Goal: Navigation & Orientation: Find specific page/section

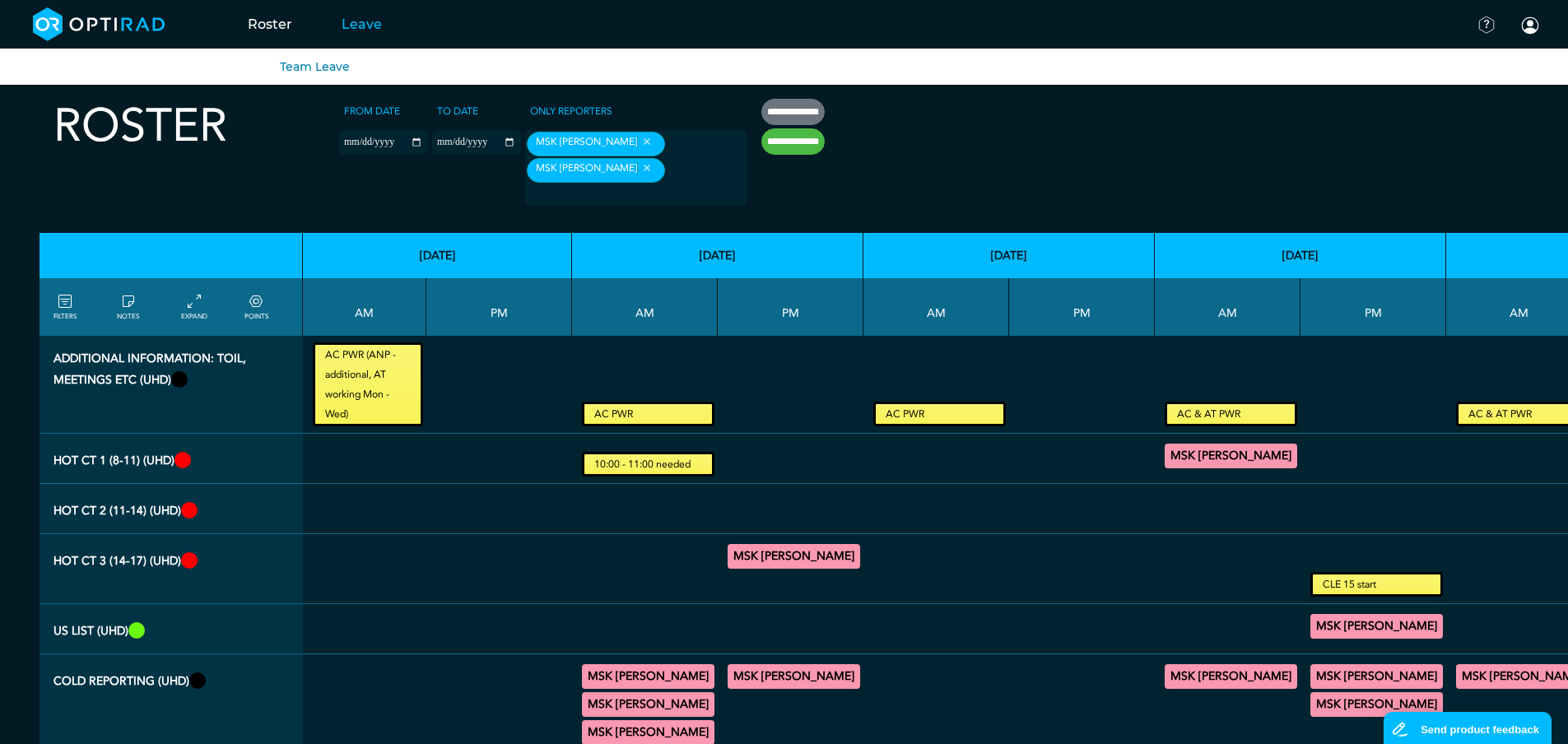
click at [360, 27] on link "Leave" at bounding box center [361, 24] width 89 height 65
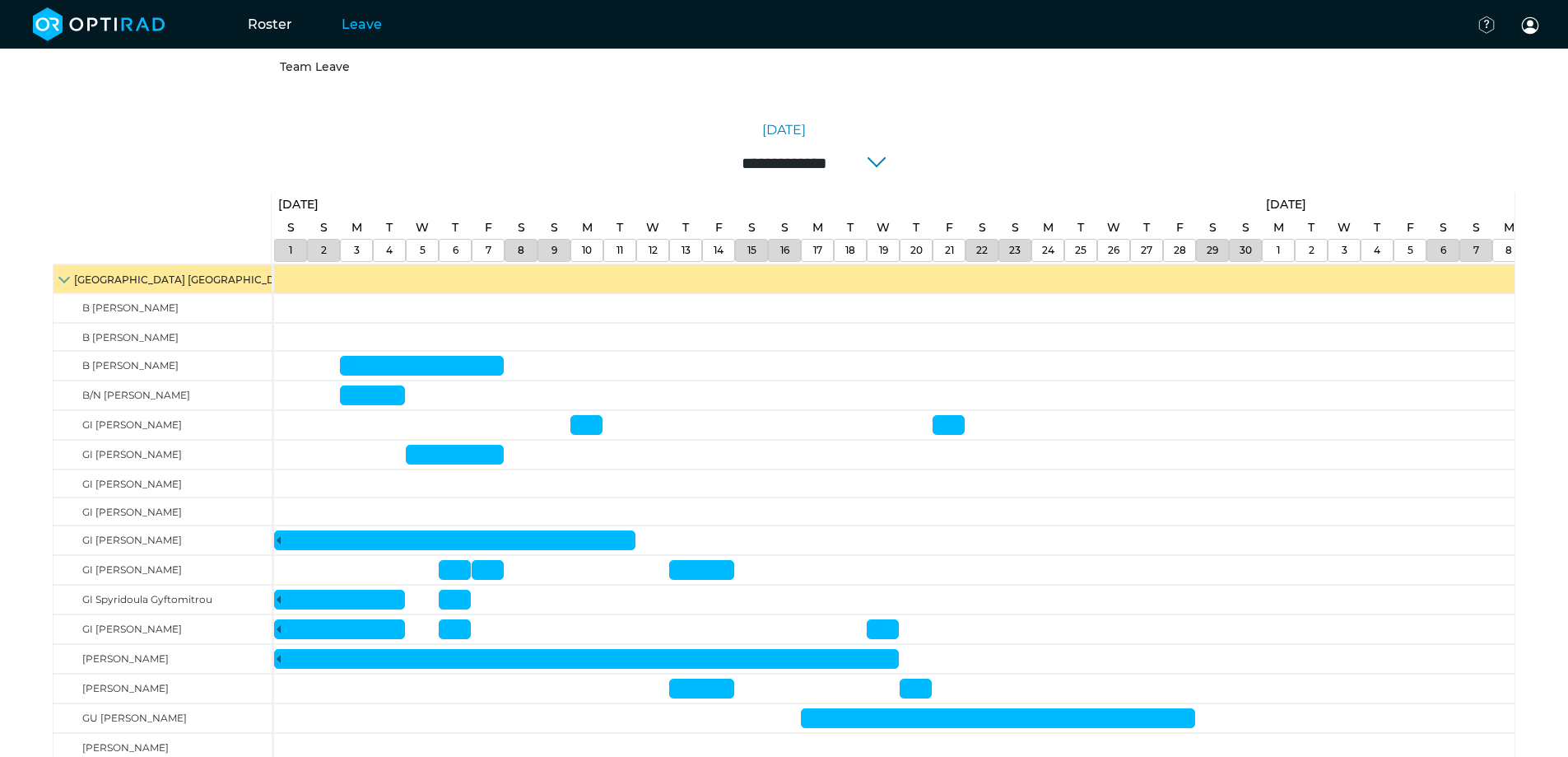
scroll to position [164, 0]
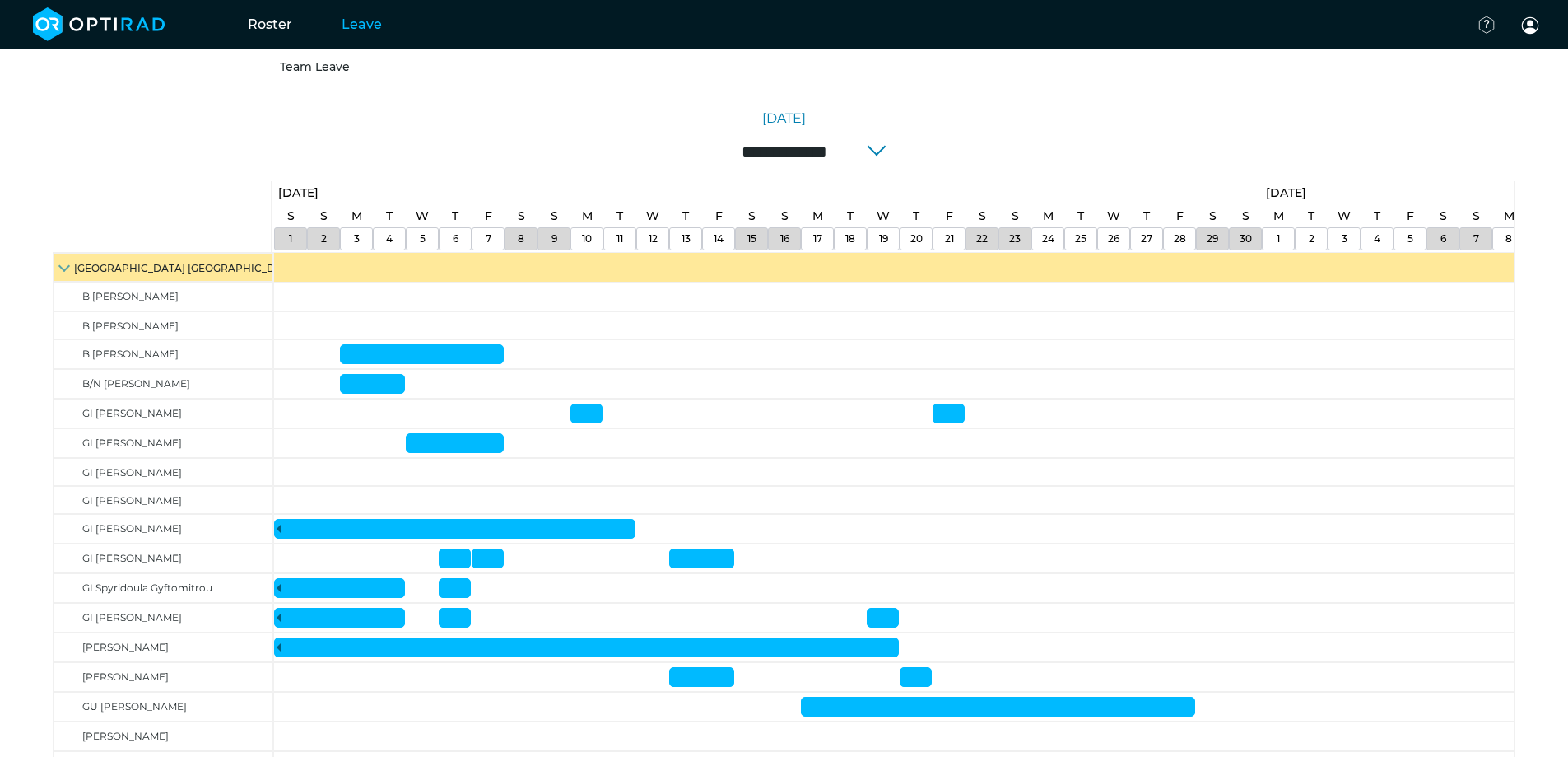
click at [782, 114] on link "[DATE]" at bounding box center [783, 119] width 44 height 19
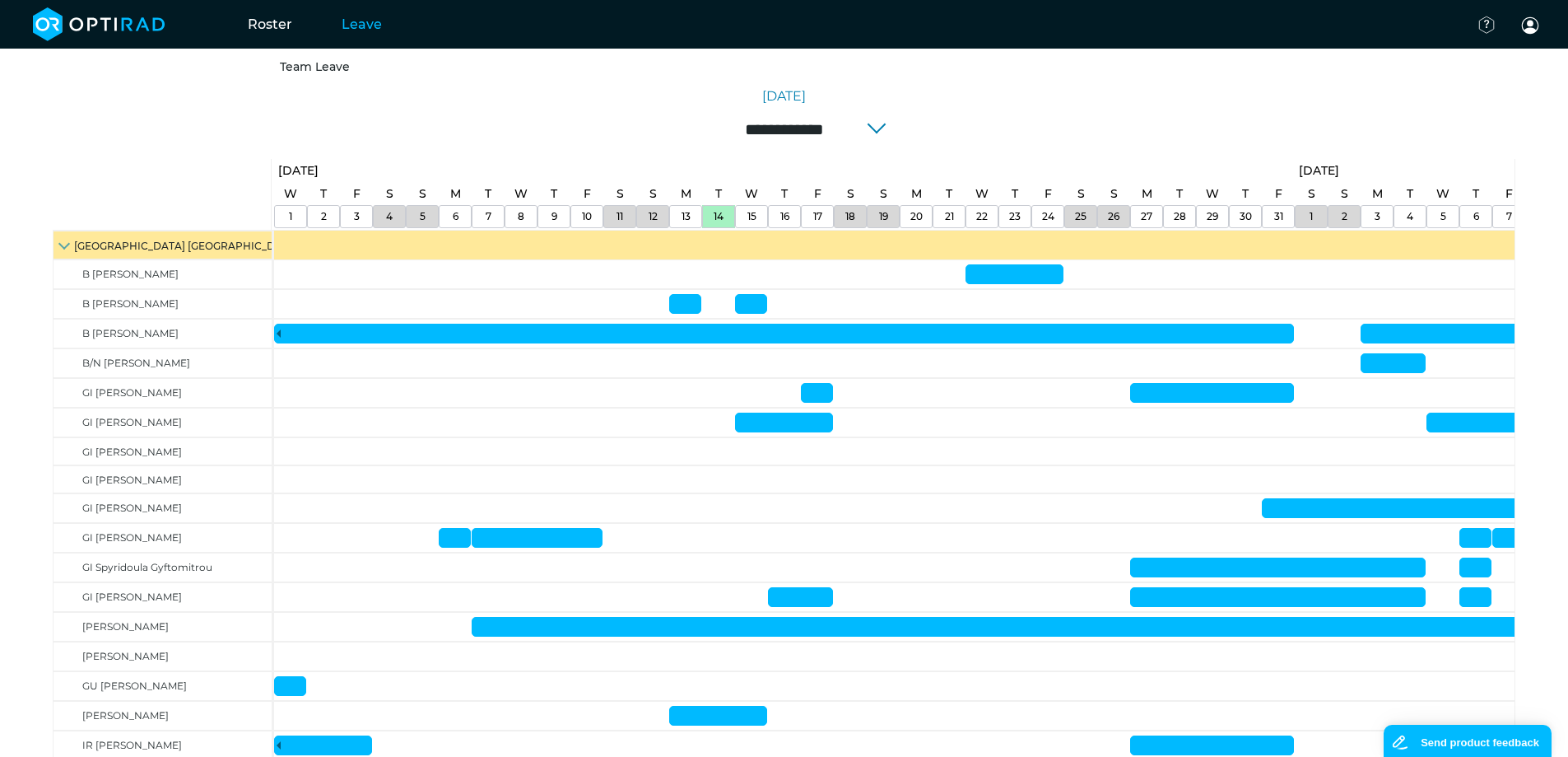
scroll to position [197, 0]
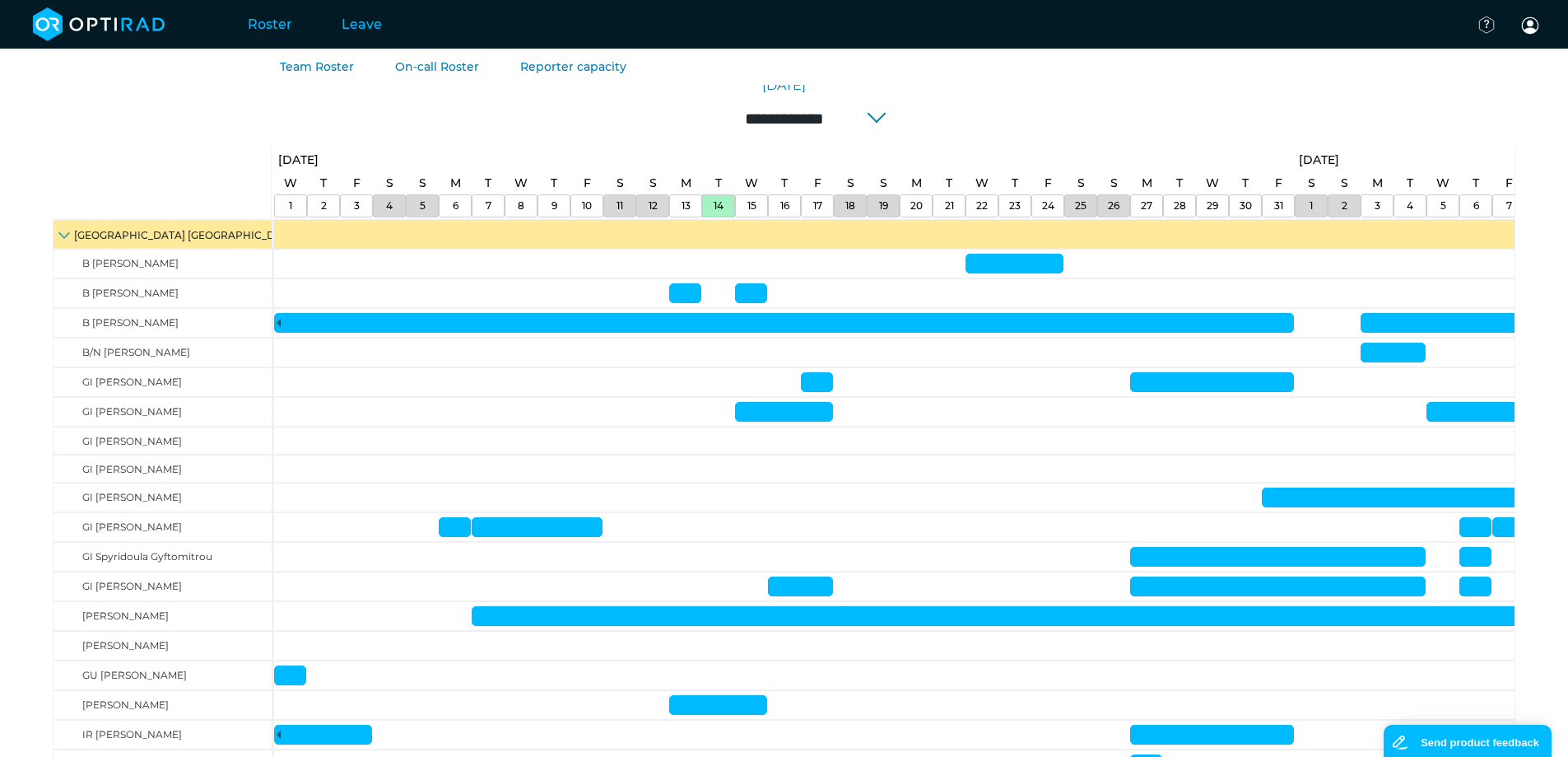
click at [259, 22] on link "Roster" at bounding box center [270, 24] width 94 height 65
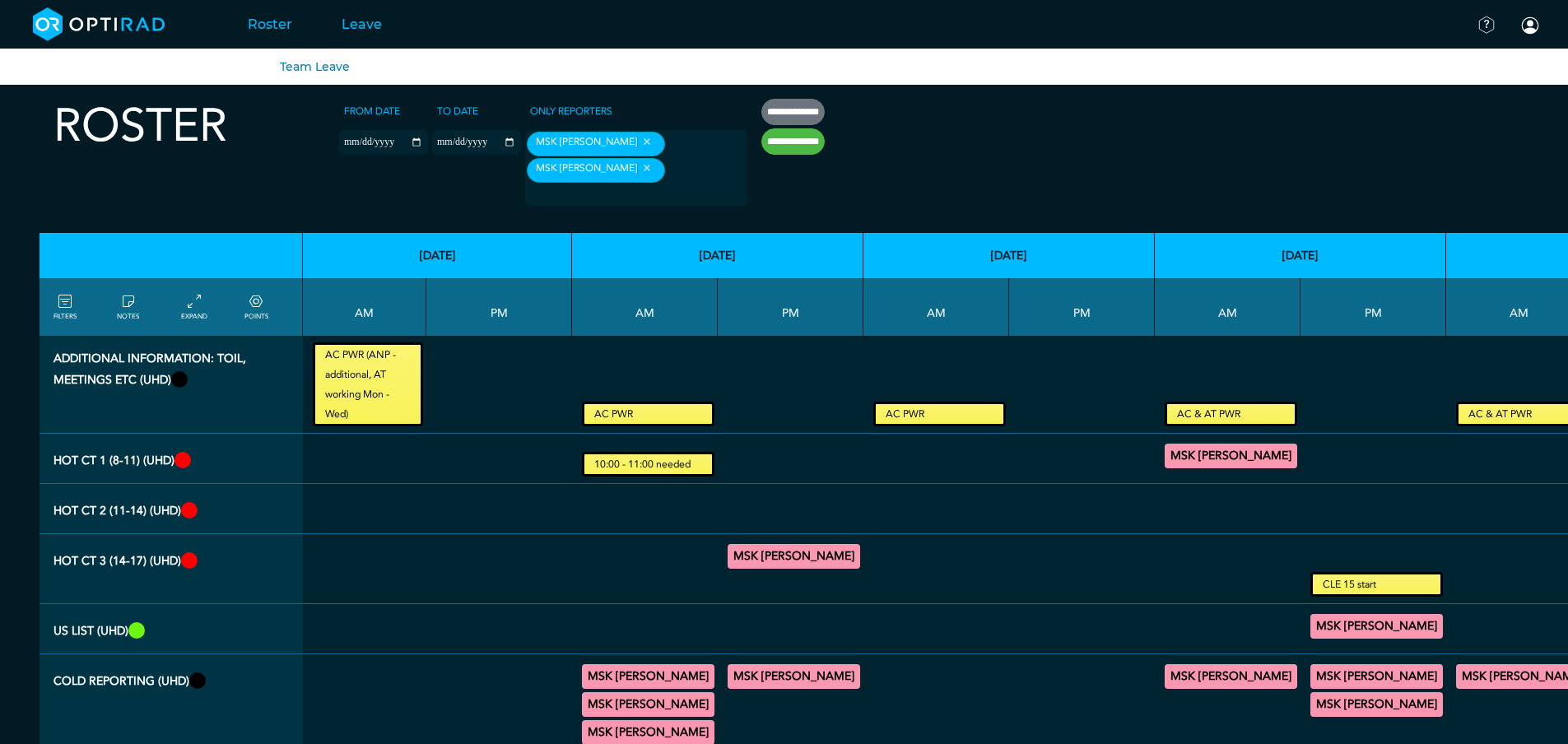
click at [353, 24] on link "Leave" at bounding box center [361, 24] width 89 height 65
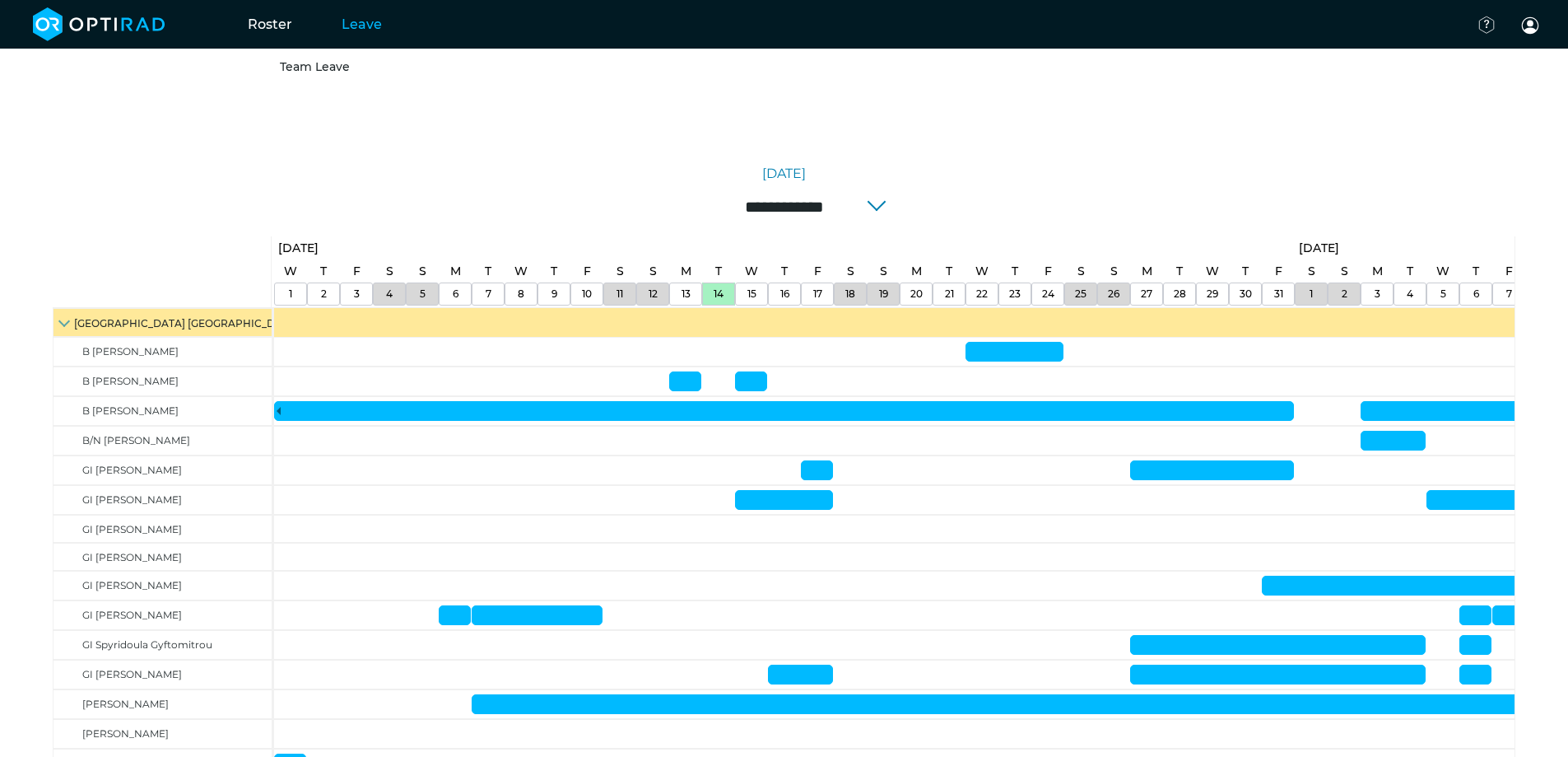
scroll to position [154, 0]
